Goal: Task Accomplishment & Management: Complete application form

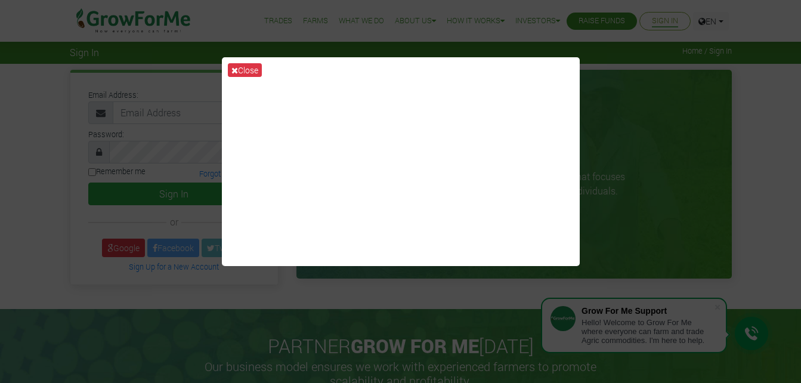
click at [504, 304] on div "Close" at bounding box center [400, 191] width 801 height 383
click at [635, 114] on div "Close" at bounding box center [400, 191] width 801 height 383
click at [253, 72] on button "Close" at bounding box center [245, 70] width 34 height 14
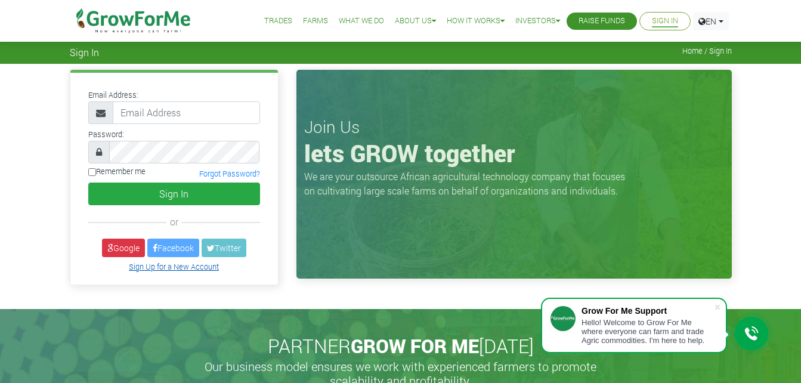
click at [179, 267] on link "Sign Up for a New Account" at bounding box center [174, 267] width 90 height 10
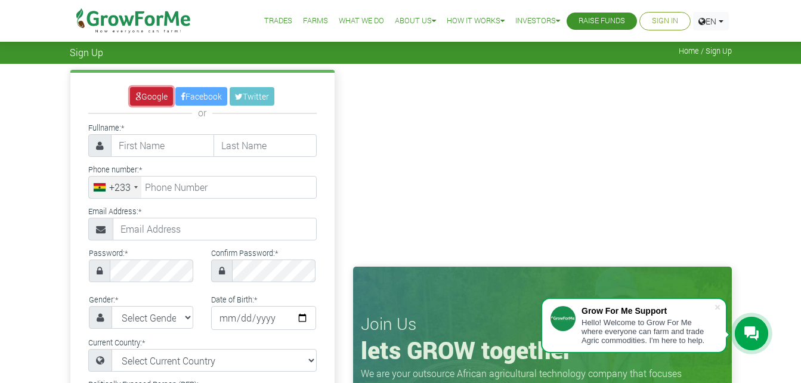
click at [145, 101] on link "Google" at bounding box center [151, 96] width 43 height 18
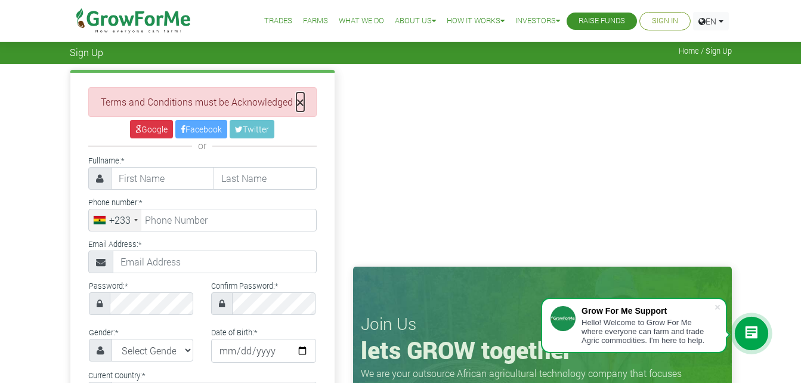
click at [299, 101] on span "×" at bounding box center [300, 101] width 8 height 19
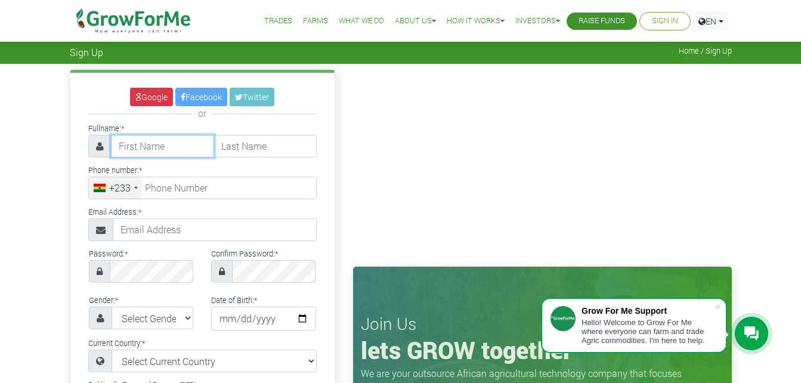
click at [190, 147] on input "text" at bounding box center [162, 146] width 103 height 23
type input "saint"
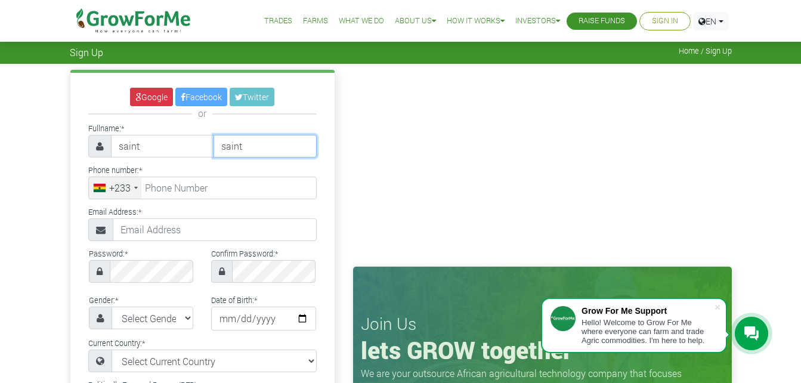
click at [253, 150] on input "saint" at bounding box center [264, 146] width 103 height 23
type input "s"
type input "ryno"
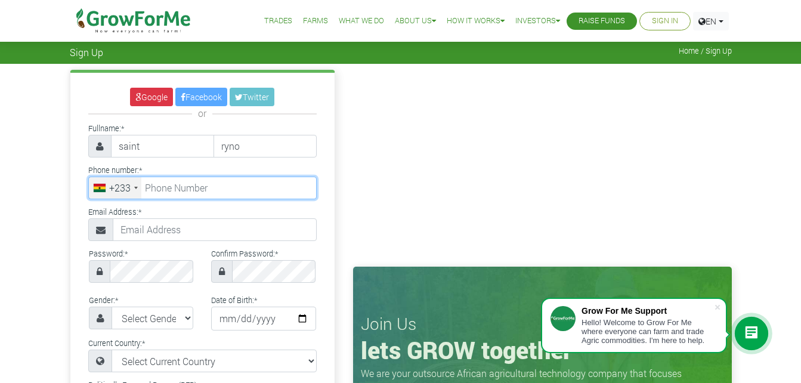
click at [197, 182] on input "tel" at bounding box center [202, 188] width 228 height 23
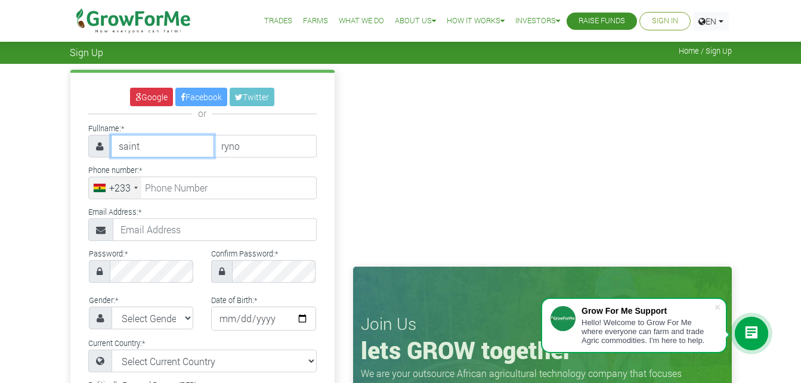
click at [178, 144] on input "saint" at bounding box center [162, 146] width 103 height 23
type input "s"
type input "B"
type input "Abdul"
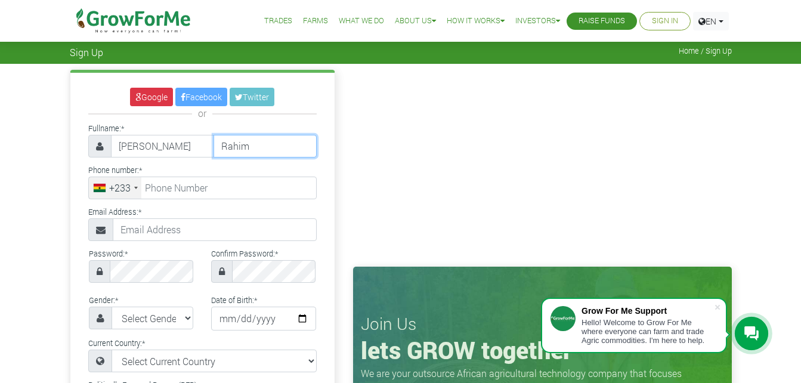
type input "Rahim"
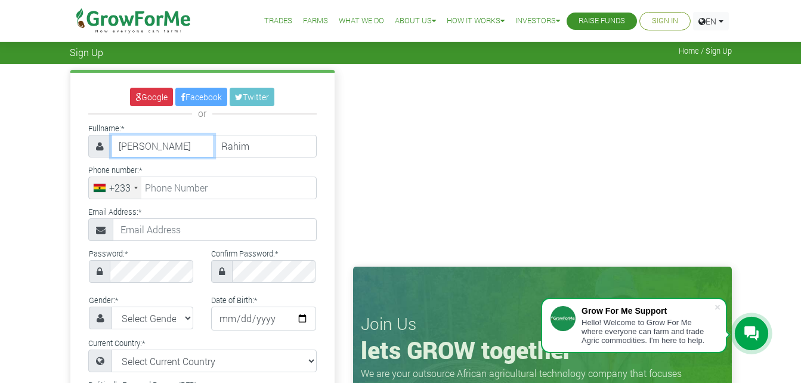
click at [178, 144] on input "Abdul" at bounding box center [162, 146] width 103 height 23
type input "Abdul Rahim"
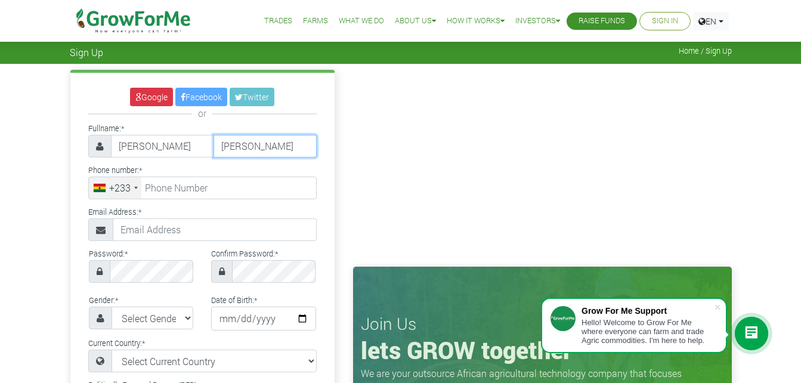
type input "Mahamud"
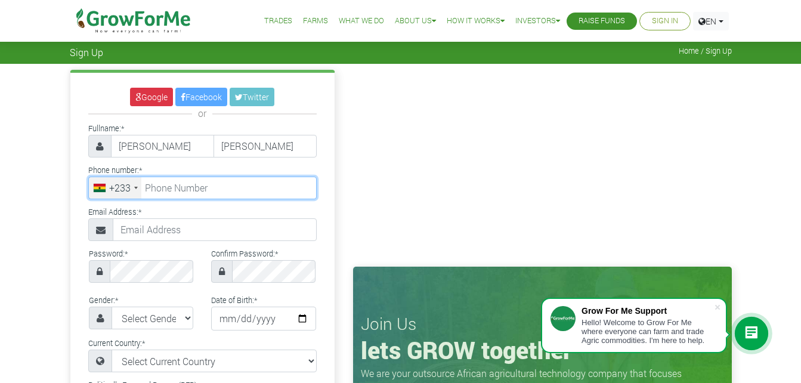
click at [185, 191] on input "tel" at bounding box center [202, 188] width 228 height 23
type input "53 810 5228"
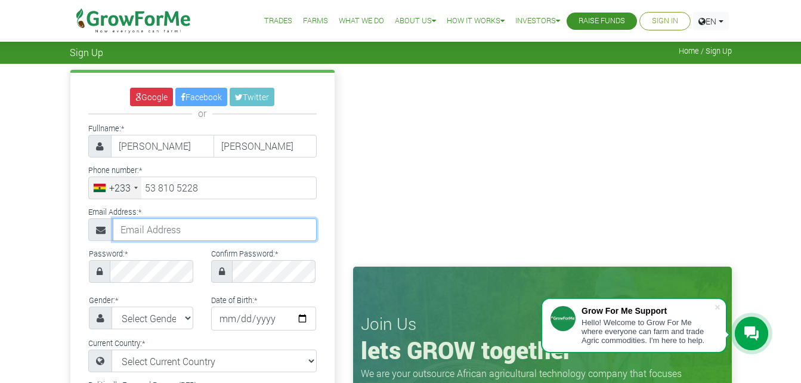
click at [205, 230] on input "text" at bounding box center [215, 229] width 204 height 23
type input "mandatorsaint@gmail.com"
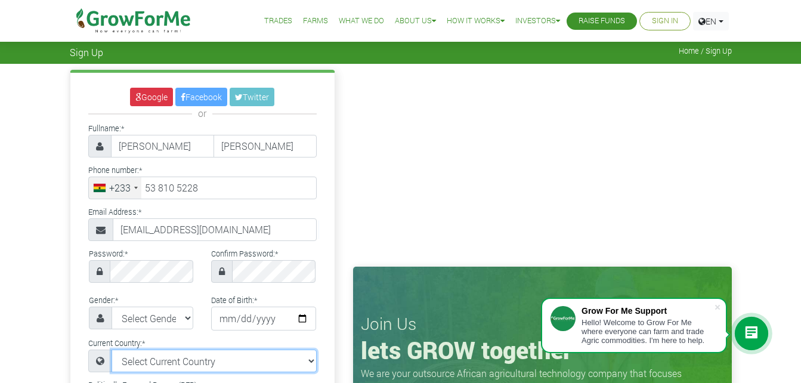
select select "Ghana"
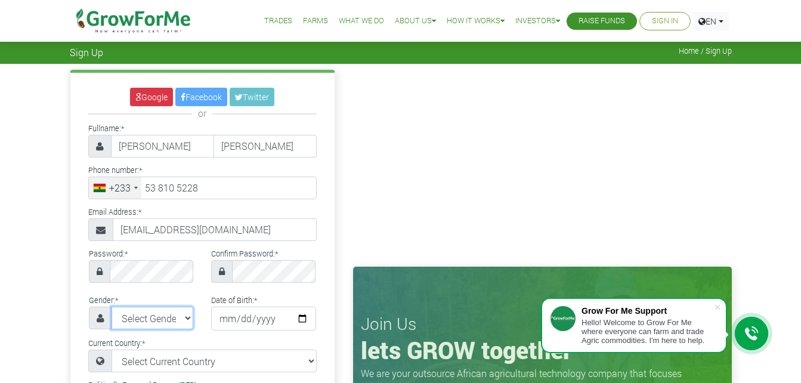
click at [150, 320] on select "Select Gender Female Male" at bounding box center [153, 317] width 82 height 23
select select "Male"
click at [112, 306] on select "Select Gender Female Male" at bounding box center [153, 317] width 82 height 23
click at [237, 320] on input "date" at bounding box center [263, 318] width 105 height 24
click at [228, 316] on input "date" at bounding box center [263, 318] width 105 height 24
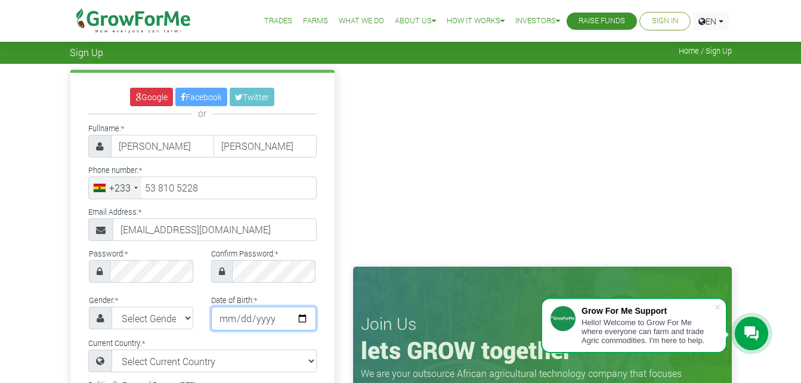
click at [228, 316] on input "date" at bounding box center [263, 318] width 105 height 24
type input "2004-10-21"
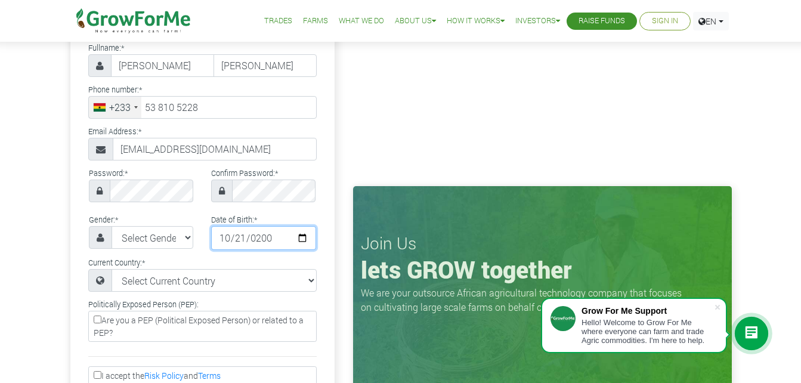
scroll to position [139, 0]
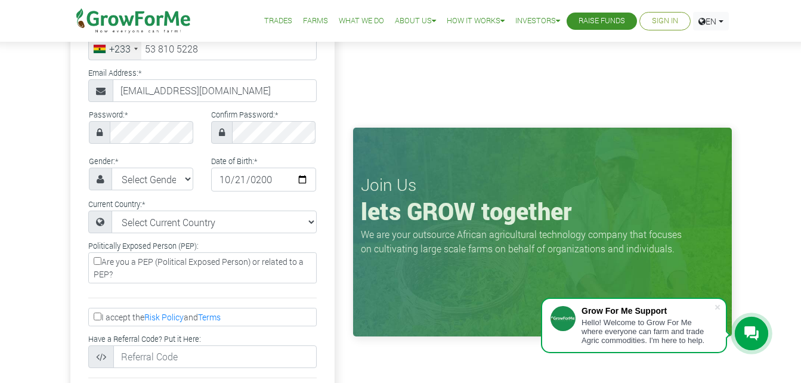
click at [104, 313] on label "I accept the Risk Policy and Terms" at bounding box center [202, 317] width 228 height 18
click at [101, 313] on input "I accept the Risk Policy and Terms" at bounding box center [98, 316] width 8 height 8
checkbox input "true"
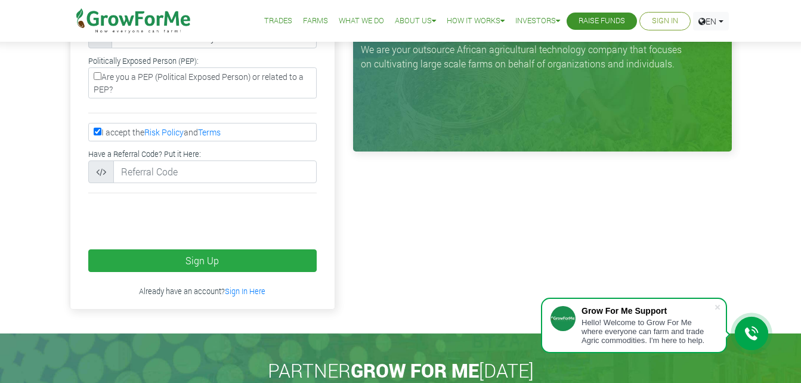
scroll to position [346, 0]
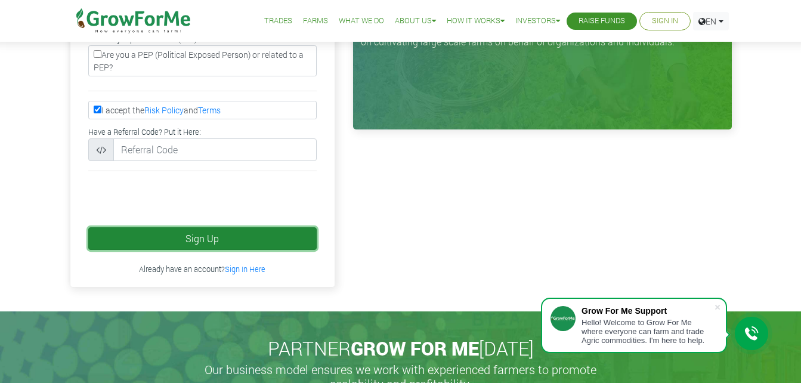
click at [177, 234] on button "Sign Up" at bounding box center [202, 238] width 228 height 23
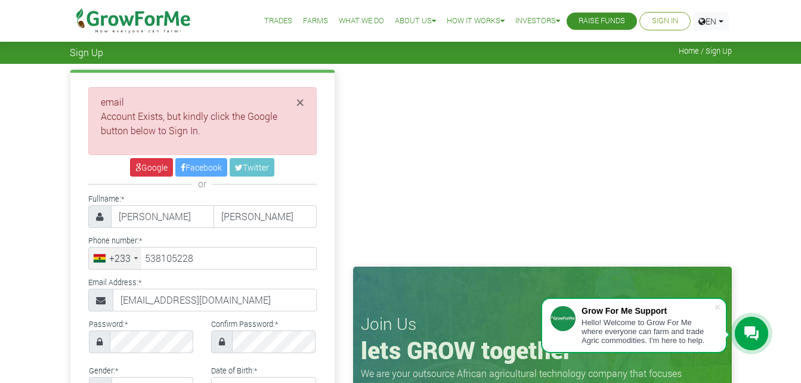
type input "53 810 5228"
click at [138, 163] on icon at bounding box center [138, 167] width 6 height 8
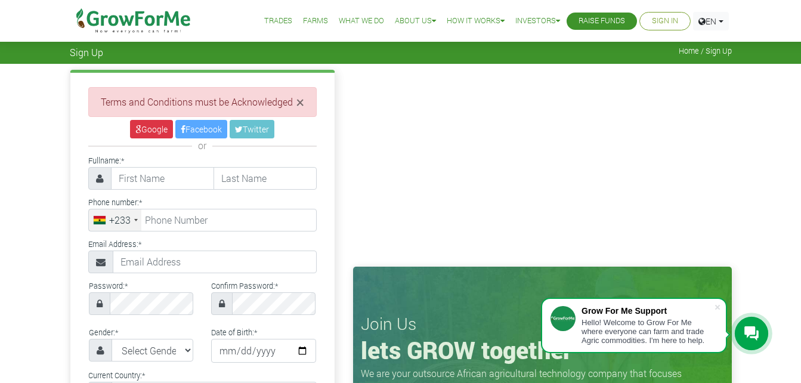
click at [655, 23] on link "Sign In" at bounding box center [665, 21] width 26 height 13
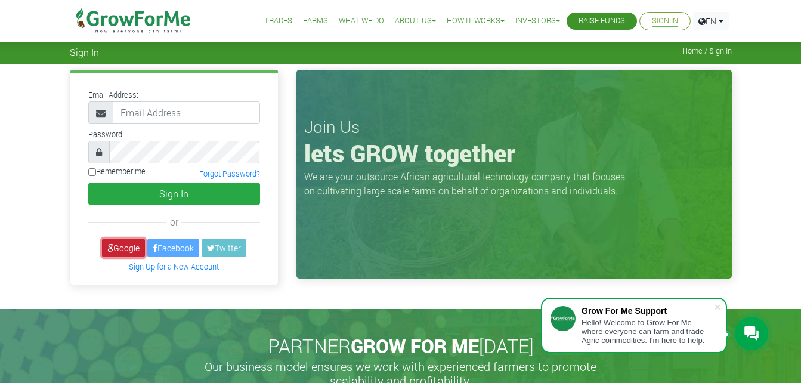
click at [114, 249] on link "Google" at bounding box center [123, 248] width 43 height 18
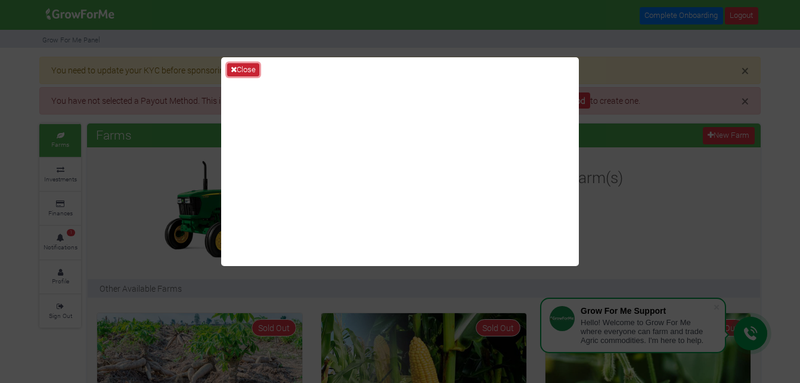
click at [243, 69] on button "Close" at bounding box center [243, 69] width 32 height 13
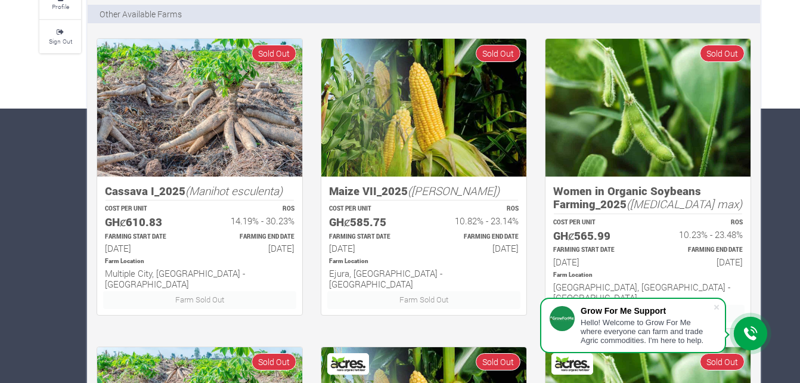
scroll to position [275, 0]
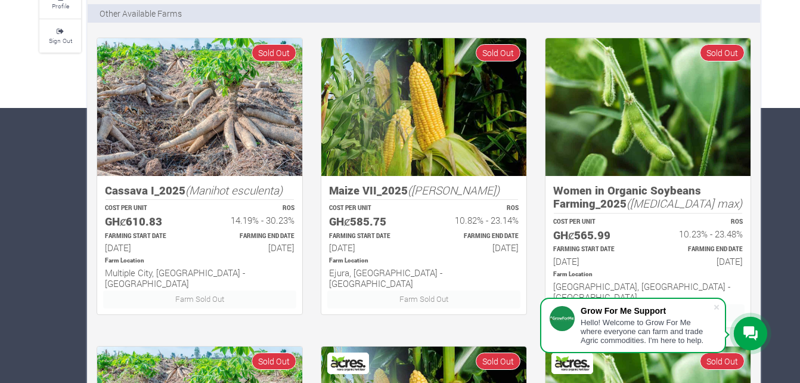
drag, startPoint x: 240, startPoint y: 247, endPoint x: 300, endPoint y: 246, distance: 60.2
click at [300, 246] on div "FARMING END DATE 20th Apr 2026" at bounding box center [253, 242] width 106 height 25
drag, startPoint x: 300, startPoint y: 246, endPoint x: 298, endPoint y: 258, distance: 12.2
click at [298, 258] on div "Farm Location Multiple City, Volta & Eastern Region - Ghana" at bounding box center [199, 273] width 211 height 36
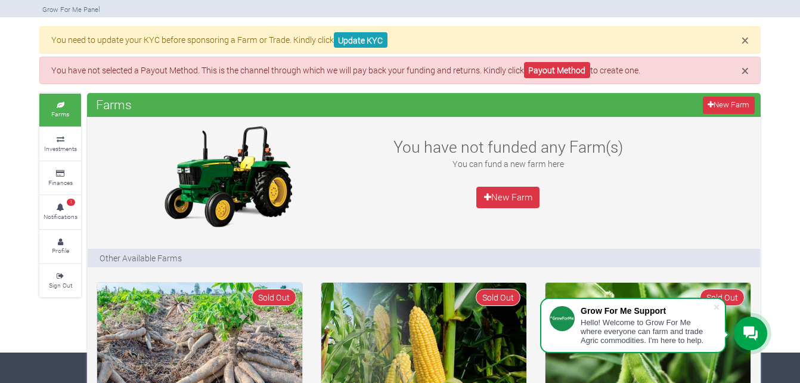
scroll to position [0, 0]
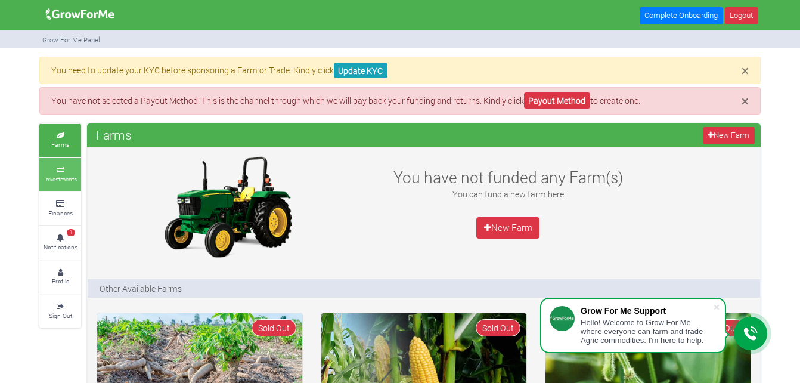
click at [70, 164] on link "Investments" at bounding box center [60, 174] width 42 height 33
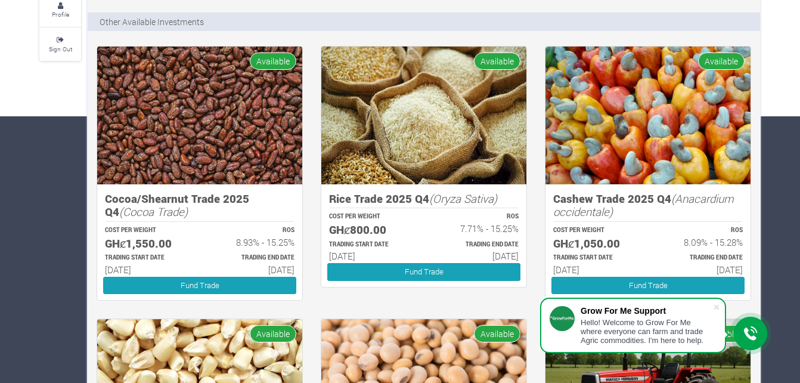
scroll to position [270, 0]
